Goal: Information Seeking & Learning: Understand process/instructions

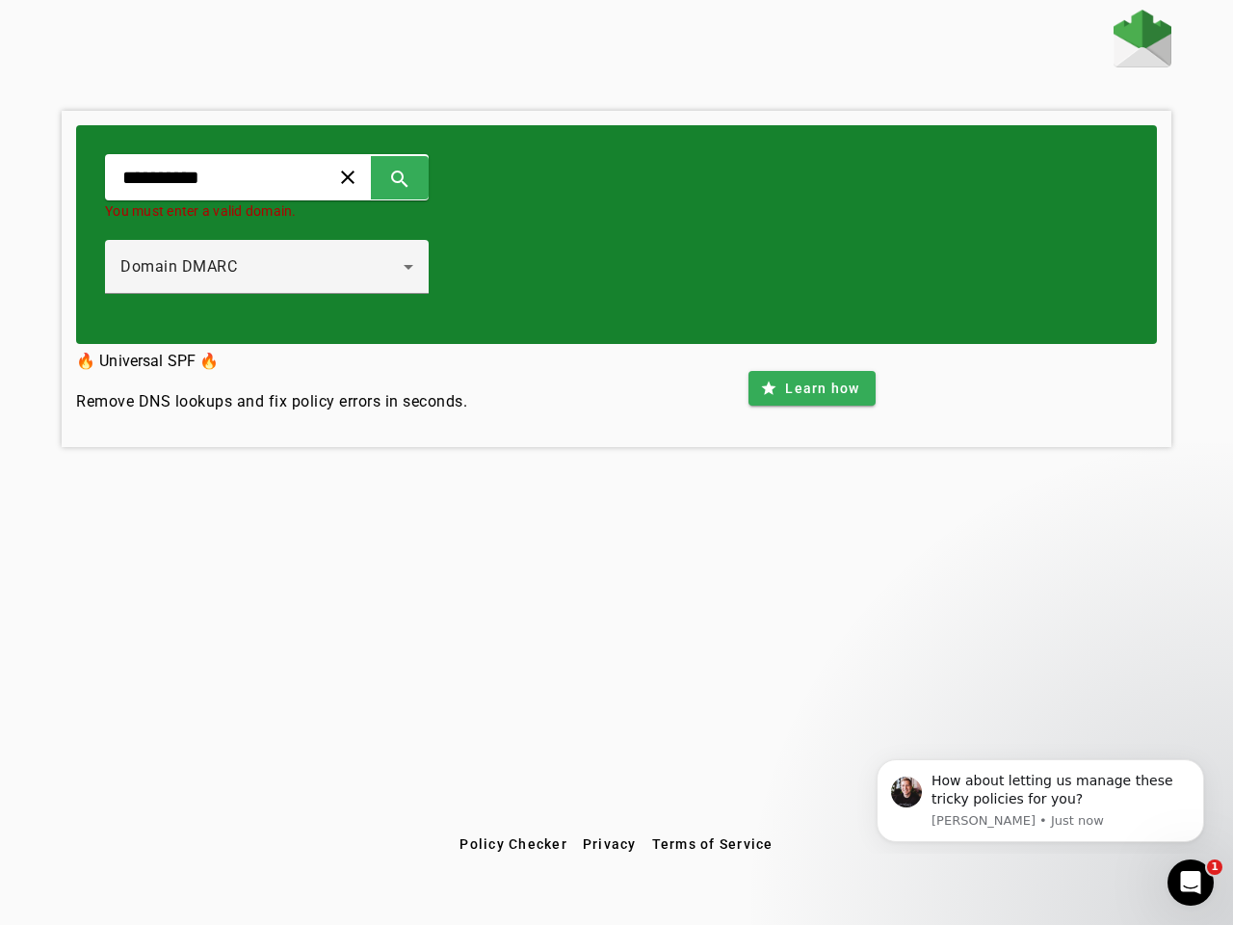
click at [371, 177] on span at bounding box center [348, 177] width 46 height 46
click at [423, 177] on span at bounding box center [400, 177] width 46 height 46
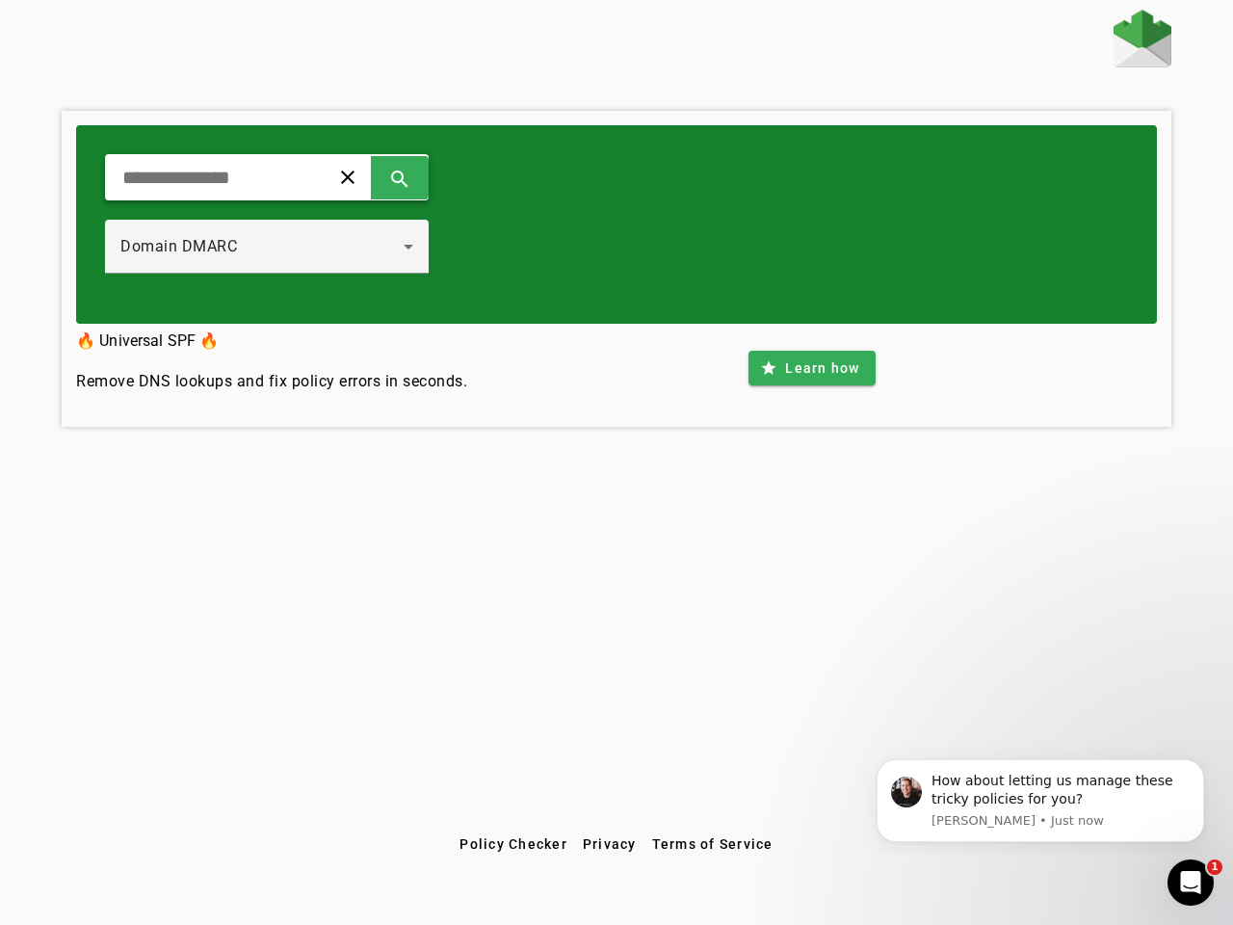
click at [287, 267] on div "Domain DMARC" at bounding box center [266, 247] width 293 height 54
click at [811, 388] on span at bounding box center [812, 368] width 126 height 46
click at [513, 844] on span "Policy Checker" at bounding box center [514, 843] width 108 height 15
click at [610, 844] on span "Privacy" at bounding box center [610, 843] width 54 height 15
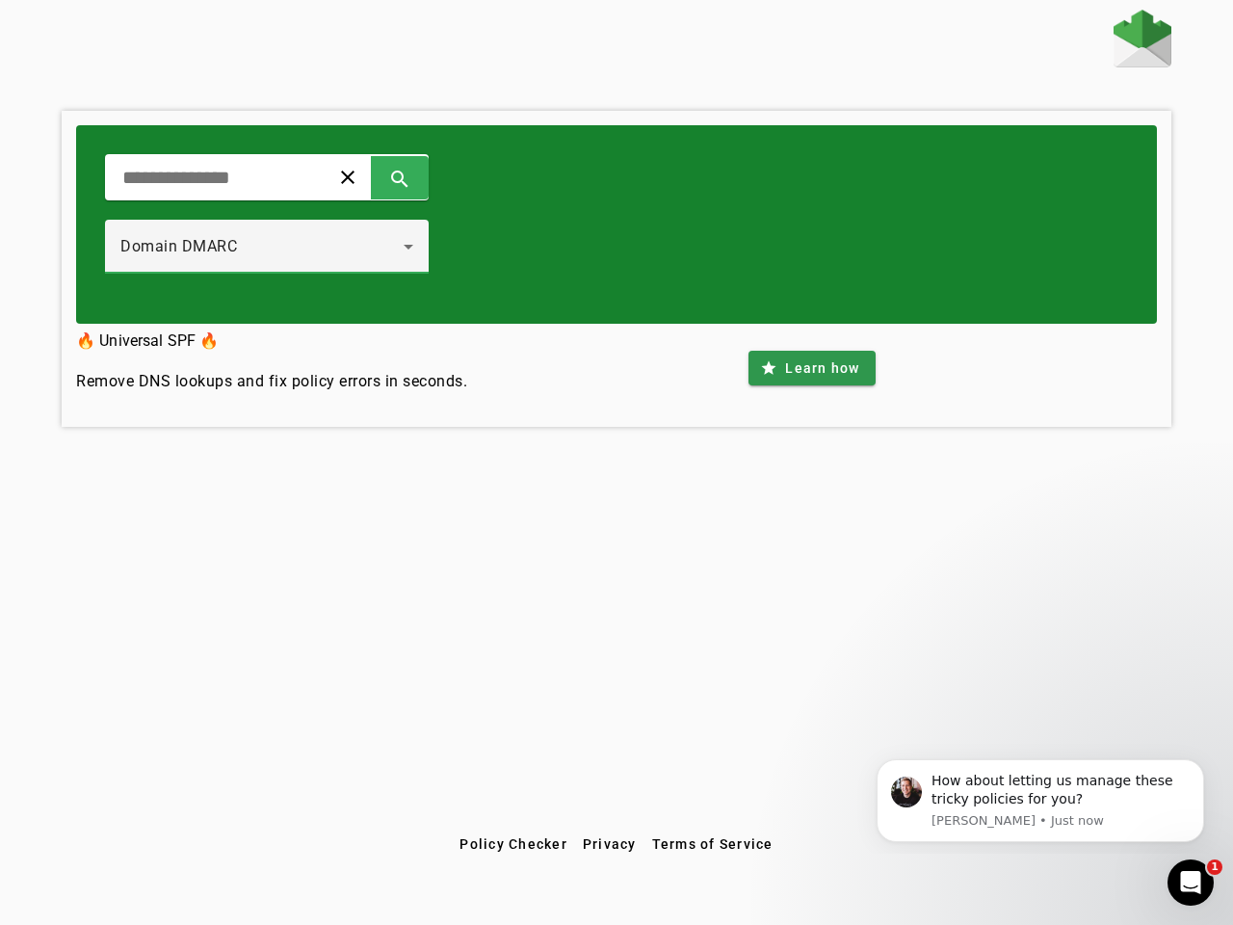
click at [712, 844] on span "Terms of Service" at bounding box center [712, 843] width 121 height 15
click at [1041, 801] on div "How about letting us manage these tricky policies for you?" at bounding box center [1061, 791] width 258 height 38
click at [1208, 764] on div "clear search Domain DMARC 🔥 Universal SPF 🔥 Remove DNS lookups and fix policy e…" at bounding box center [616, 418] width 1233 height 817
